Goal: Obtain resource: Download file/media

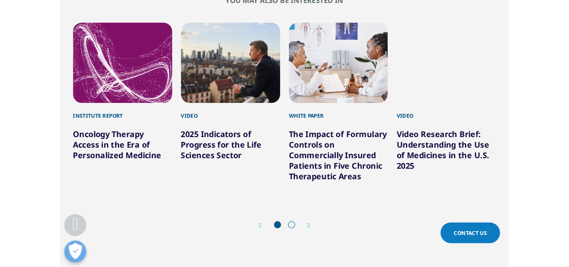
scroll to position [465, 497]
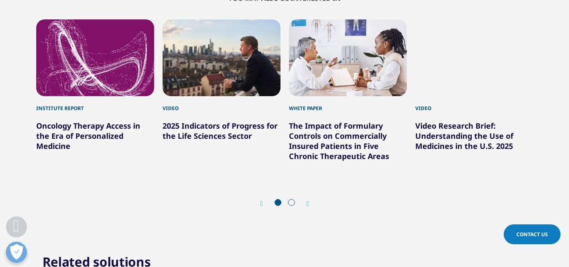
click at [308, 200] on icon "Next slide" at bounding box center [308, 203] width 3 height 7
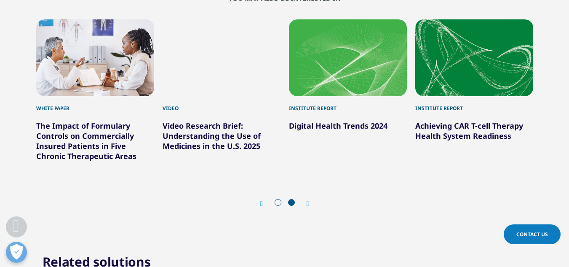
click at [308, 200] on icon "Next slide" at bounding box center [308, 203] width 3 height 7
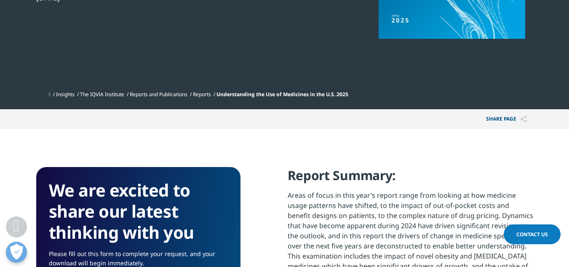
scroll to position [466, 0]
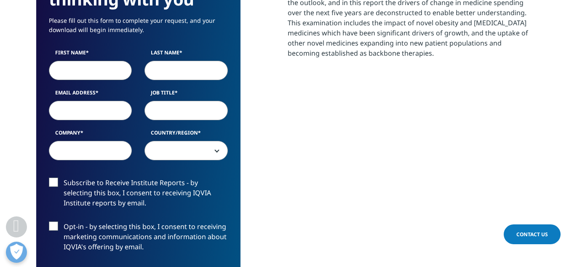
click at [92, 71] on input "First Name" at bounding box center [90, 70] width 83 height 19
type input "Dhagash"
type input "Vora"
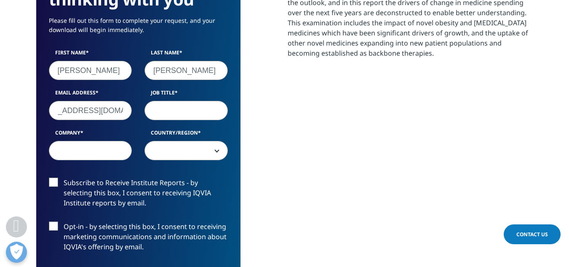
scroll to position [0, 31]
type input "dhagash_vora@hotmail.com"
type input "Associate Director - BD&L"
click at [75, 148] on input "Company" at bounding box center [90, 150] width 83 height 19
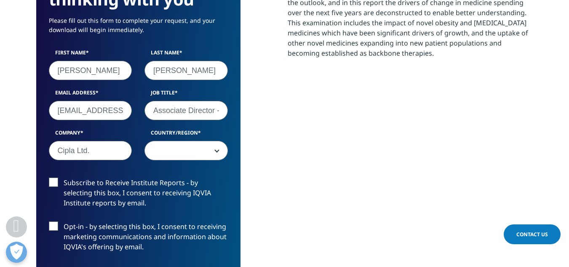
type input "Cipla Ltd."
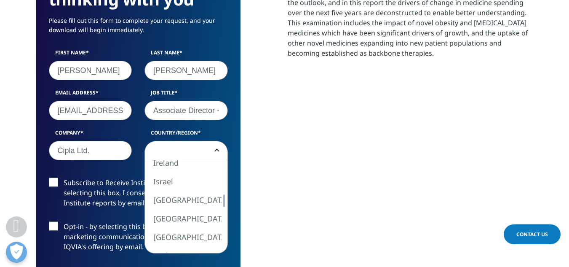
select select "India"
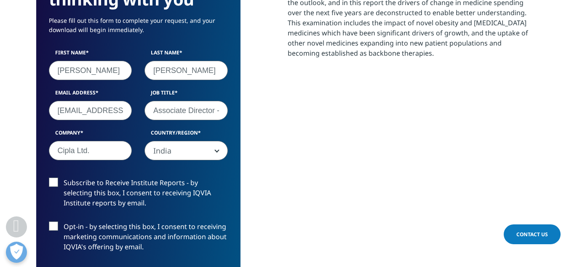
click at [52, 182] on label "Subscribe to Receive Institute Reports - by selecting this box, I consent to re…" at bounding box center [138, 194] width 179 height 35
click at [64, 177] on input "Subscribe to Receive Institute Reports - by selecting this box, I consent to re…" at bounding box center [64, 177] width 0 height 0
click at [27, 184] on section "We are excited to share our latest thinking with you Please fill out this form …" at bounding box center [284, 166] width 569 height 541
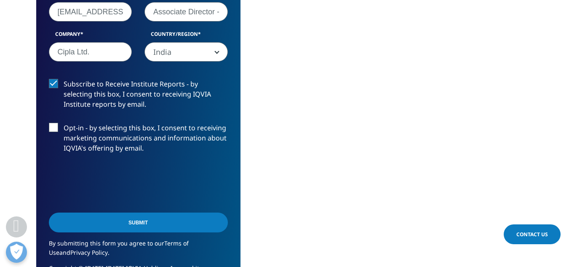
scroll to position [584, 0]
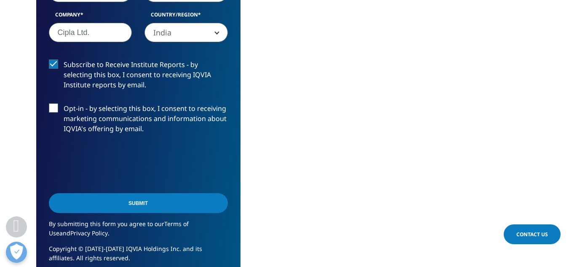
click at [143, 203] on input "Submit" at bounding box center [138, 203] width 179 height 20
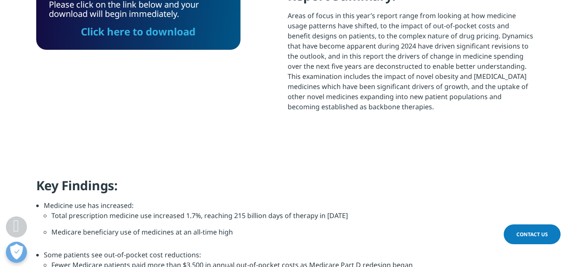
scroll to position [152, 497]
click at [174, 29] on link "Click here to download" at bounding box center [138, 31] width 115 height 14
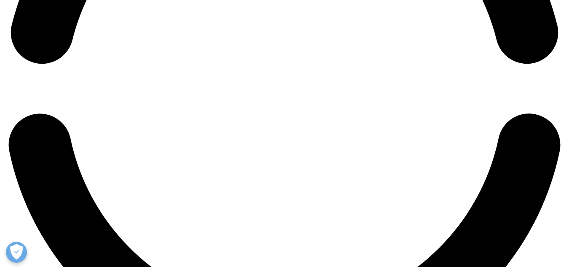
scroll to position [1316, 0]
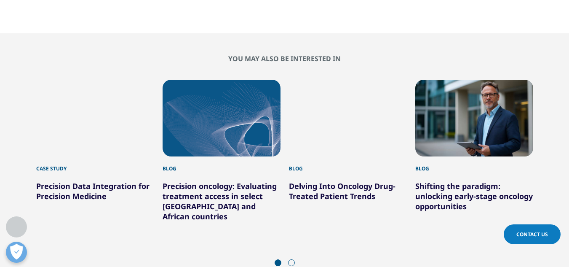
click at [308, 260] on icon "Next slide" at bounding box center [308, 263] width 3 height 7
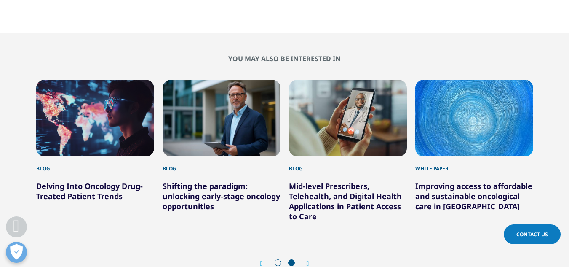
click at [308, 260] on icon "Next slide" at bounding box center [308, 263] width 3 height 7
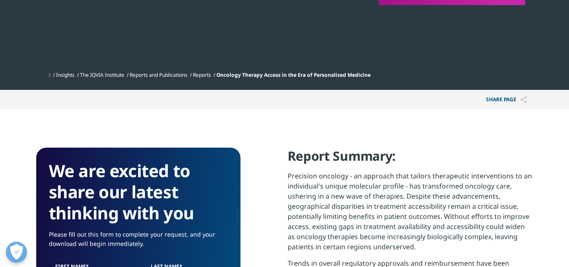
scroll to position [34, 0]
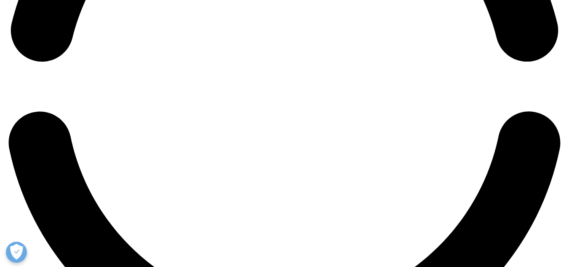
scroll to position [1313, 0]
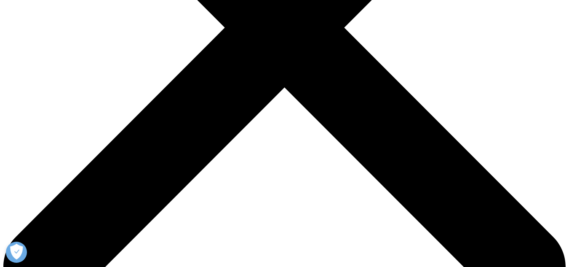
scroll to position [0, 0]
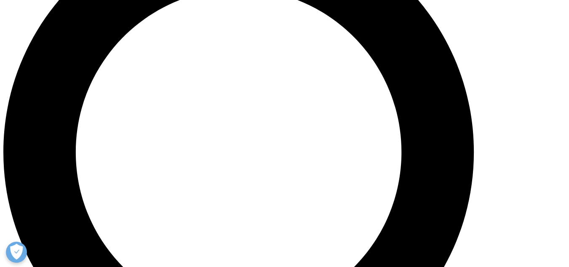
scroll to position [427, 0]
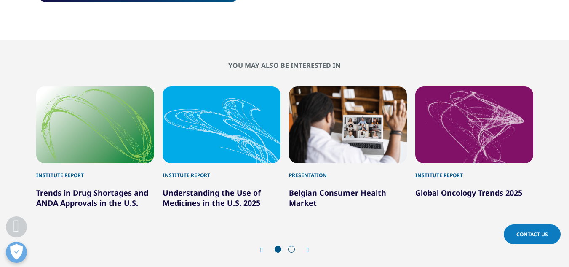
click at [309, 251] on icon "Next slide" at bounding box center [308, 249] width 3 height 7
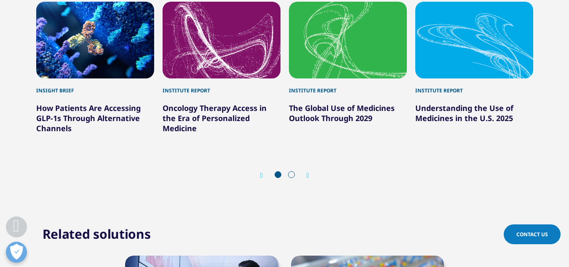
scroll to position [800, 0]
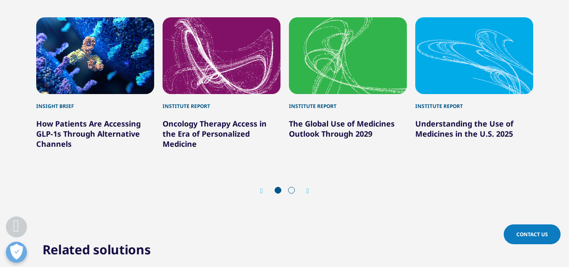
click at [307, 190] on icon "Next slide" at bounding box center [308, 190] width 3 height 7
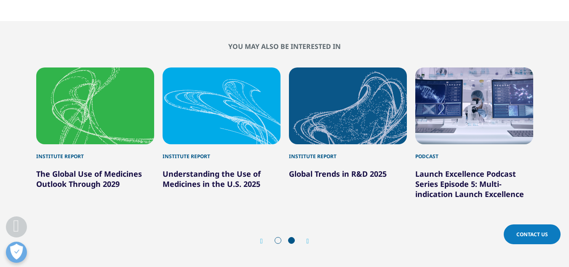
scroll to position [749, 0]
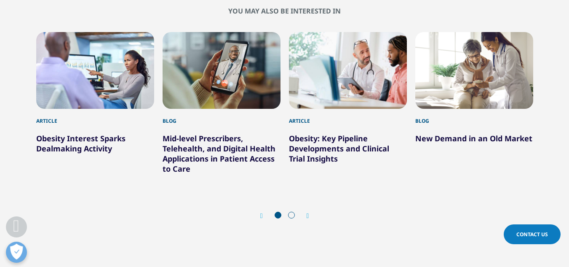
scroll to position [657, 0]
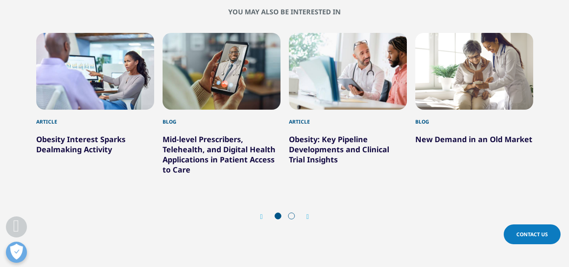
click at [307, 216] on icon "Next slide" at bounding box center [308, 216] width 3 height 7
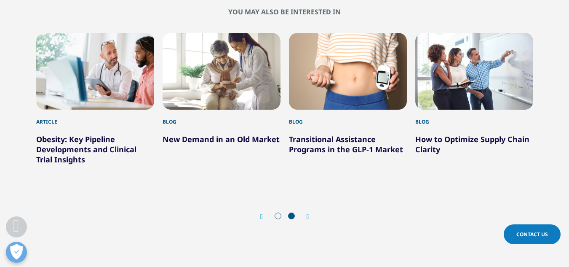
click at [307, 216] on icon "Next slide" at bounding box center [308, 216] width 3 height 7
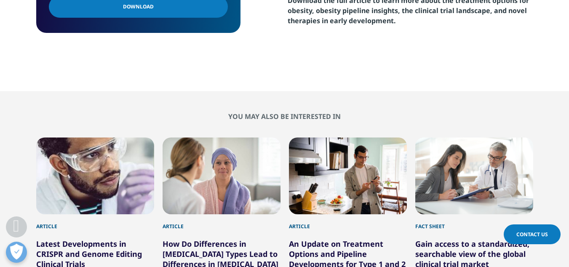
scroll to position [758, 0]
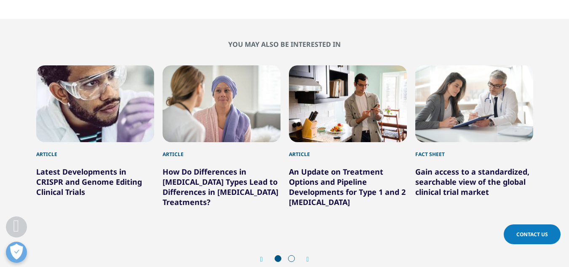
click at [308, 256] on icon "Next slide" at bounding box center [308, 259] width 3 height 7
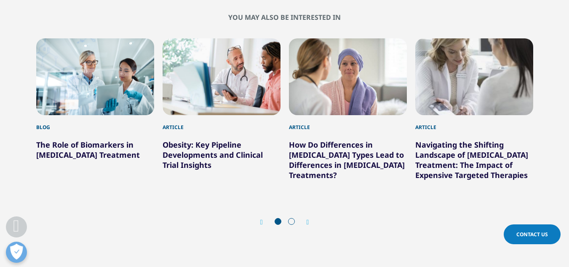
scroll to position [775, 0]
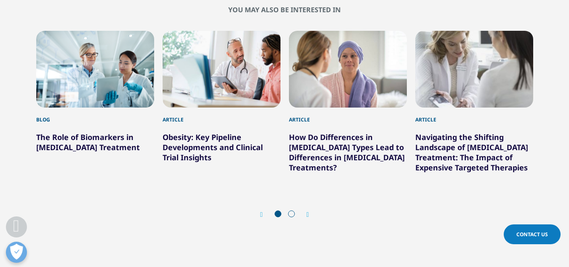
click at [306, 215] on div "Next" at bounding box center [303, 214] width 11 height 8
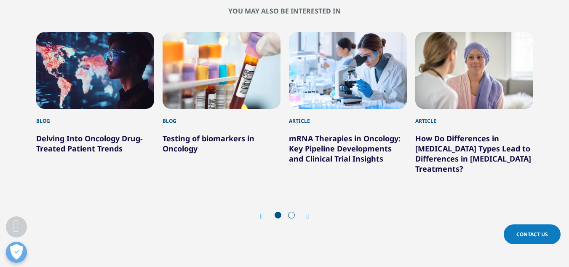
scroll to position [1213, 0]
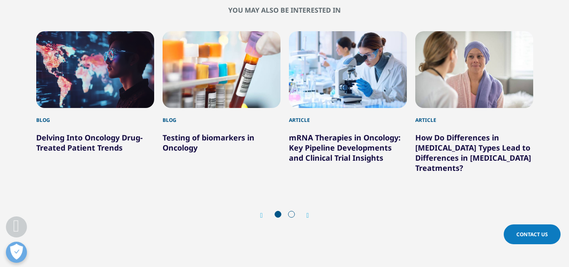
click at [307, 212] on icon "Next slide" at bounding box center [308, 215] width 3 height 7
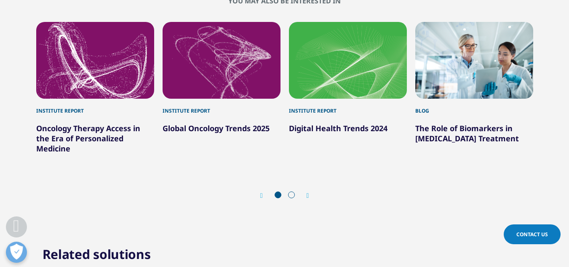
scroll to position [539, 0]
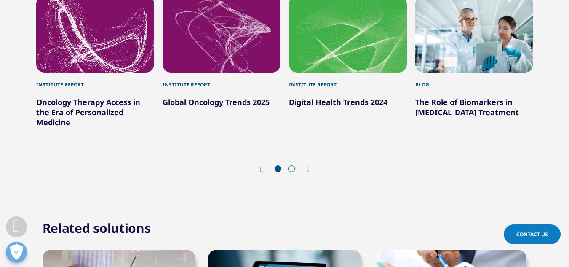
click at [309, 169] on icon "Next slide" at bounding box center [308, 169] width 3 height 7
